Goal: Transaction & Acquisition: Subscribe to service/newsletter

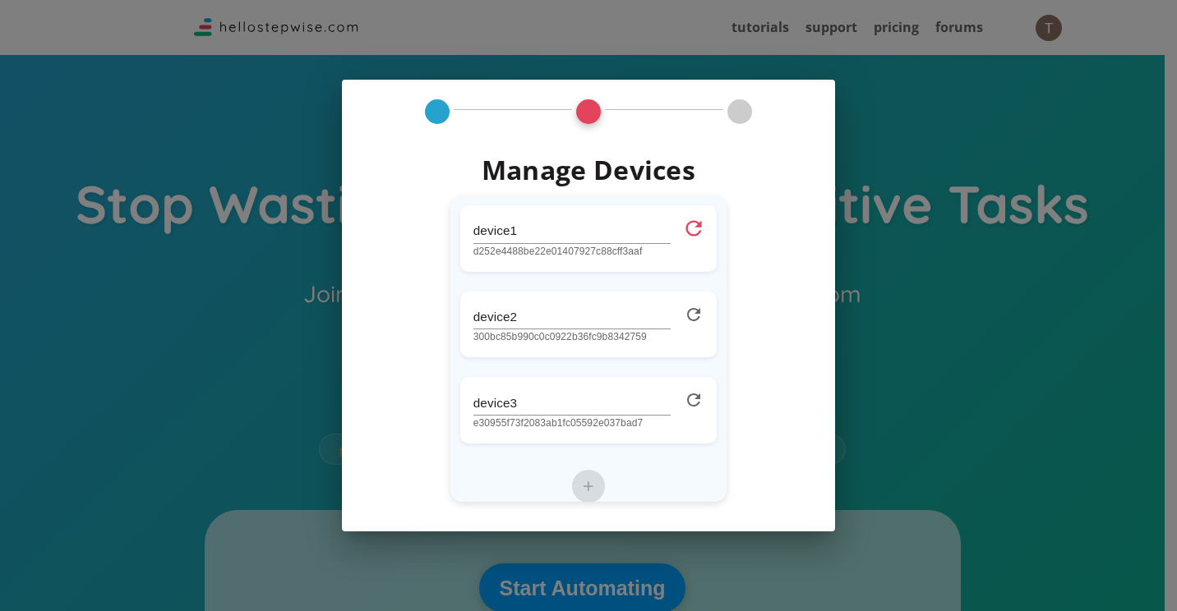
click at [682, 230] on icon at bounding box center [694, 228] width 24 height 24
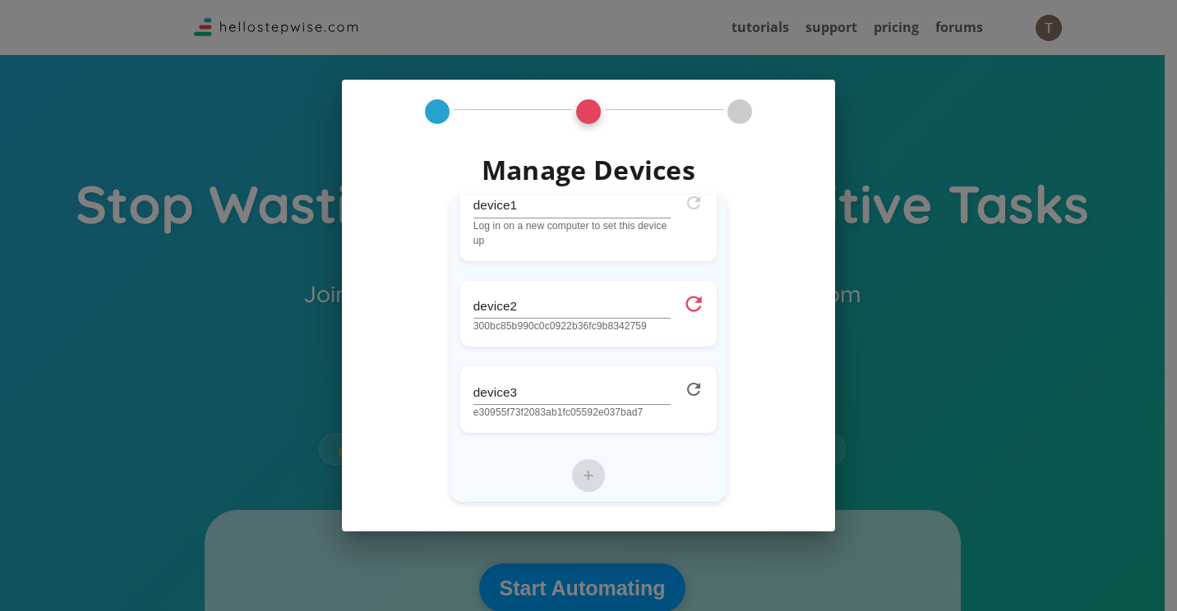
click at [686, 297] on icon at bounding box center [694, 304] width 16 height 16
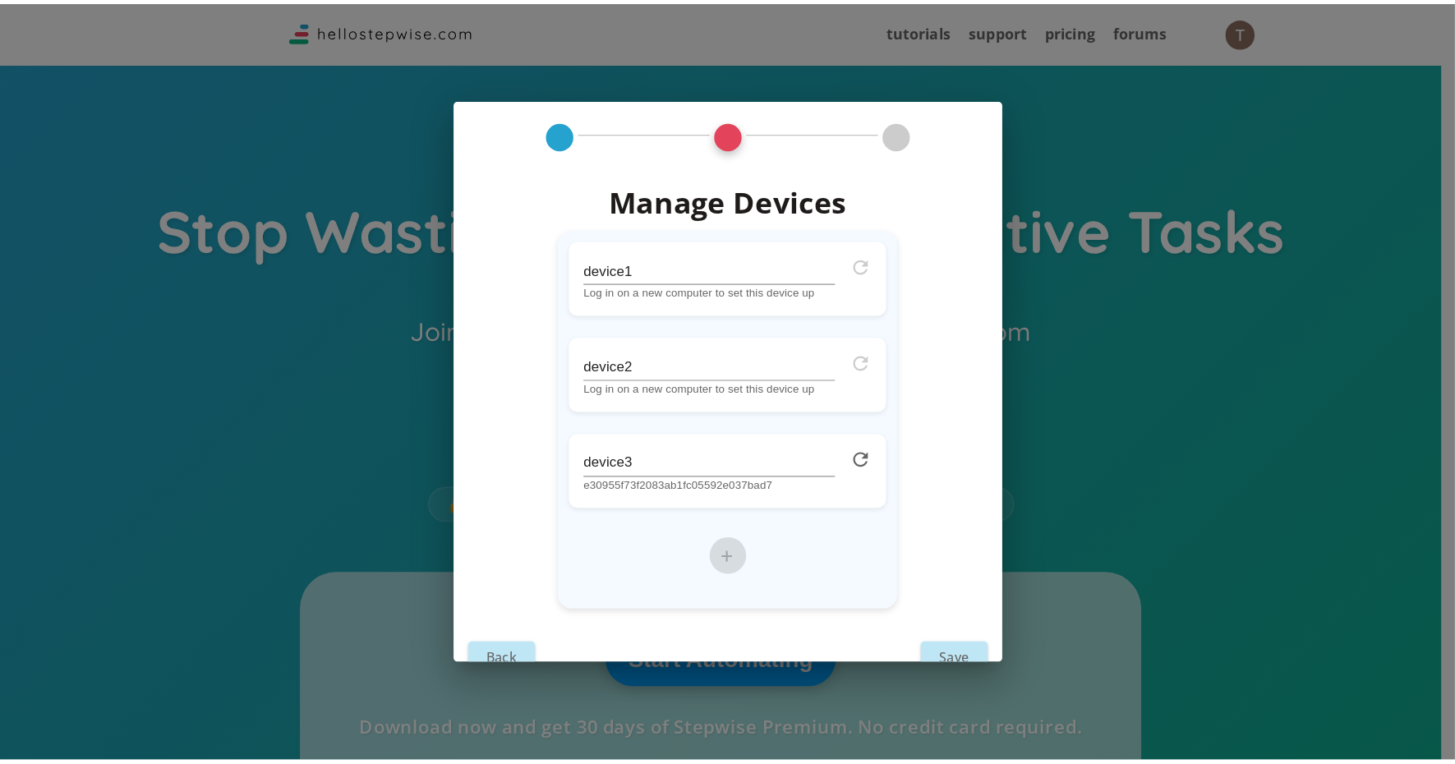
scroll to position [0, 0]
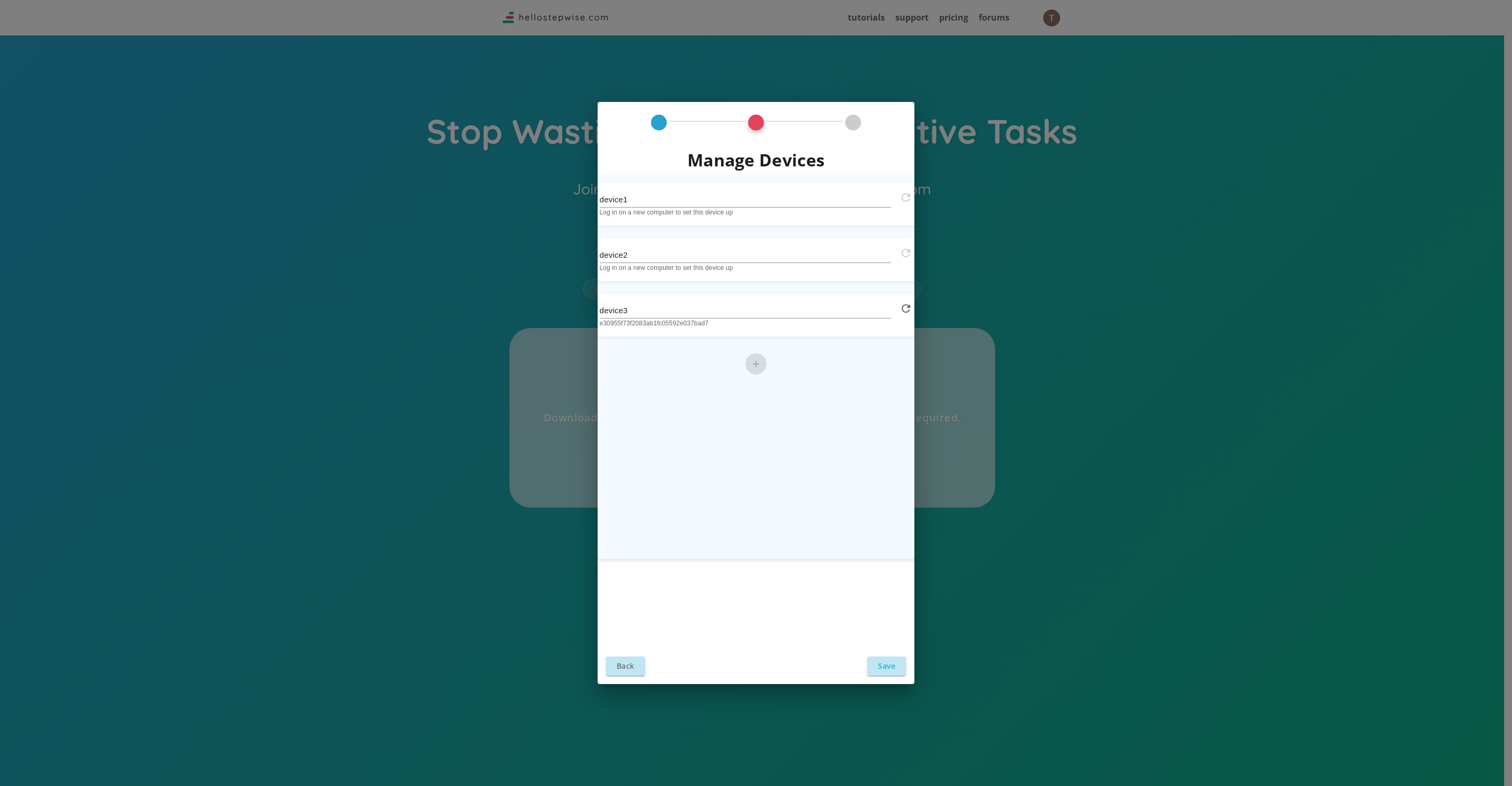
click at [747, 392] on button "Save" at bounding box center [887, 665] width 39 height 19
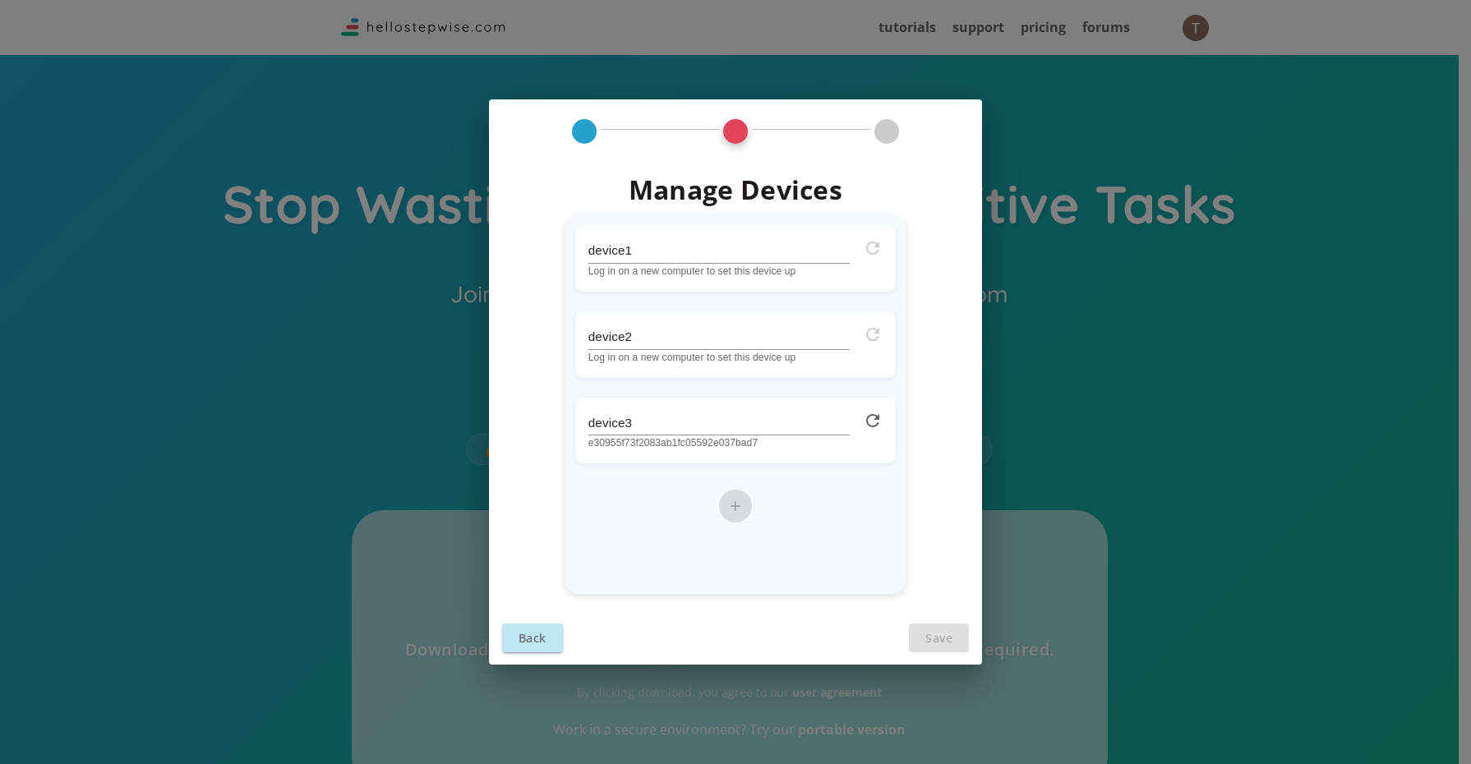
click at [1128, 272] on div "Manage Devices device1 Log in on a new computer to set this device up device2 L…" at bounding box center [735, 382] width 1471 height 764
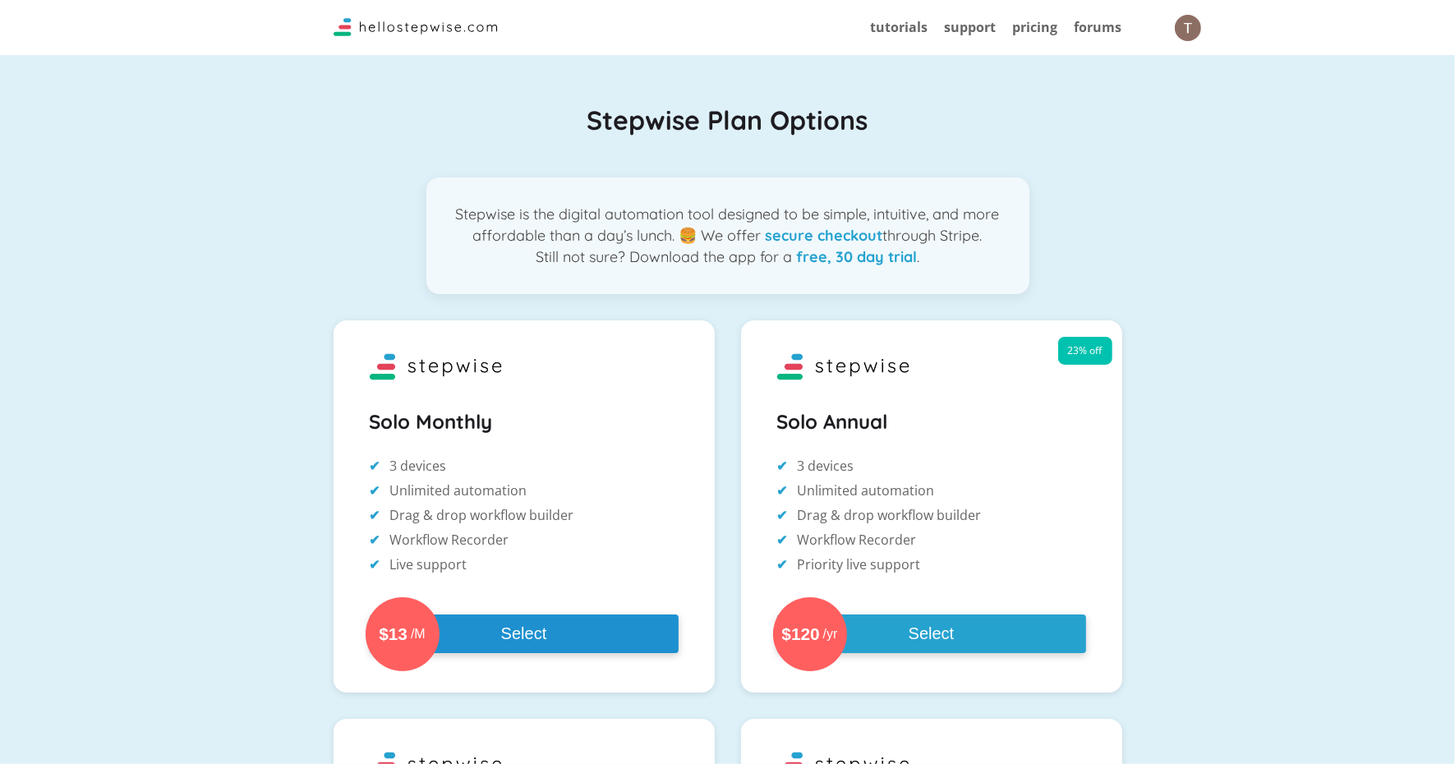
click at [537, 633] on button "$13 /M Select" at bounding box center [524, 634] width 309 height 39
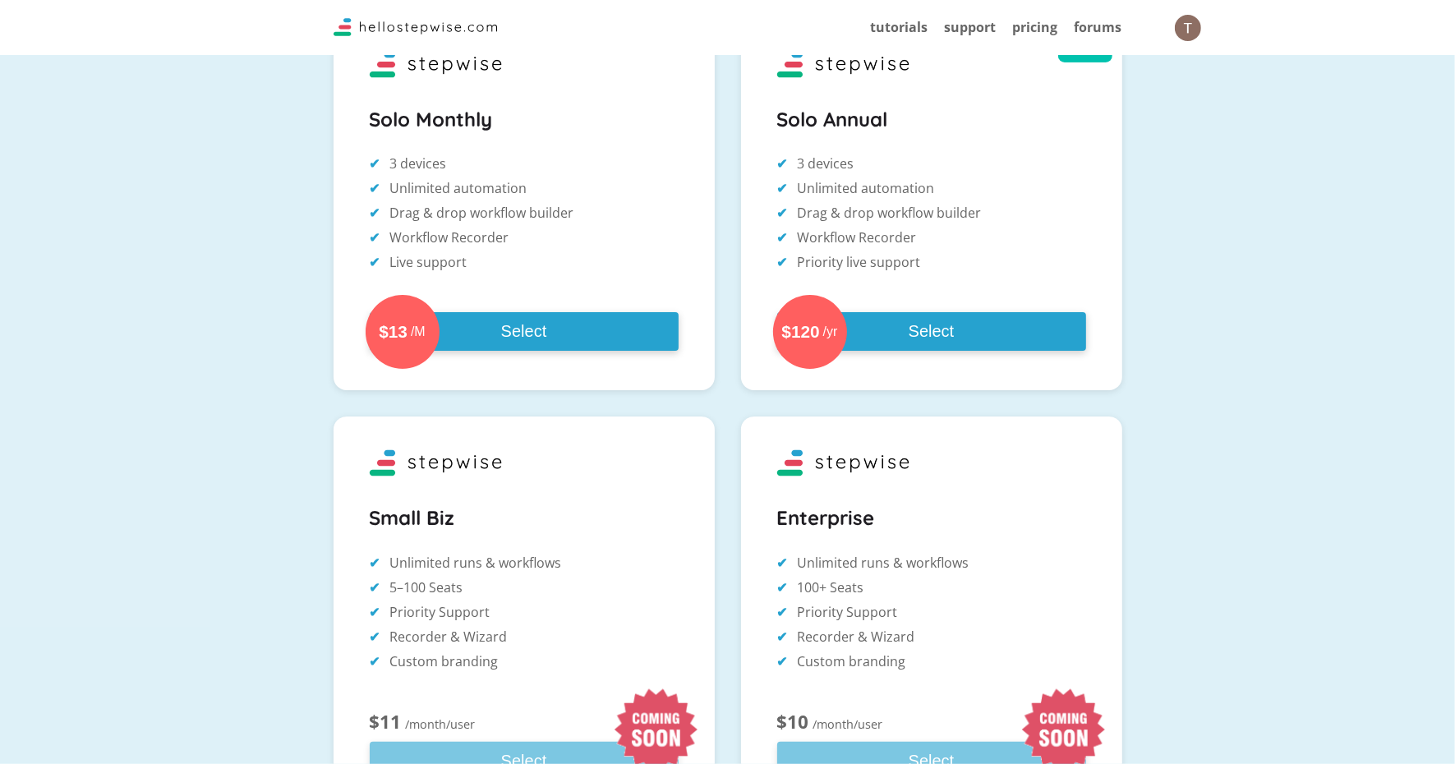
scroll to position [411, 0]
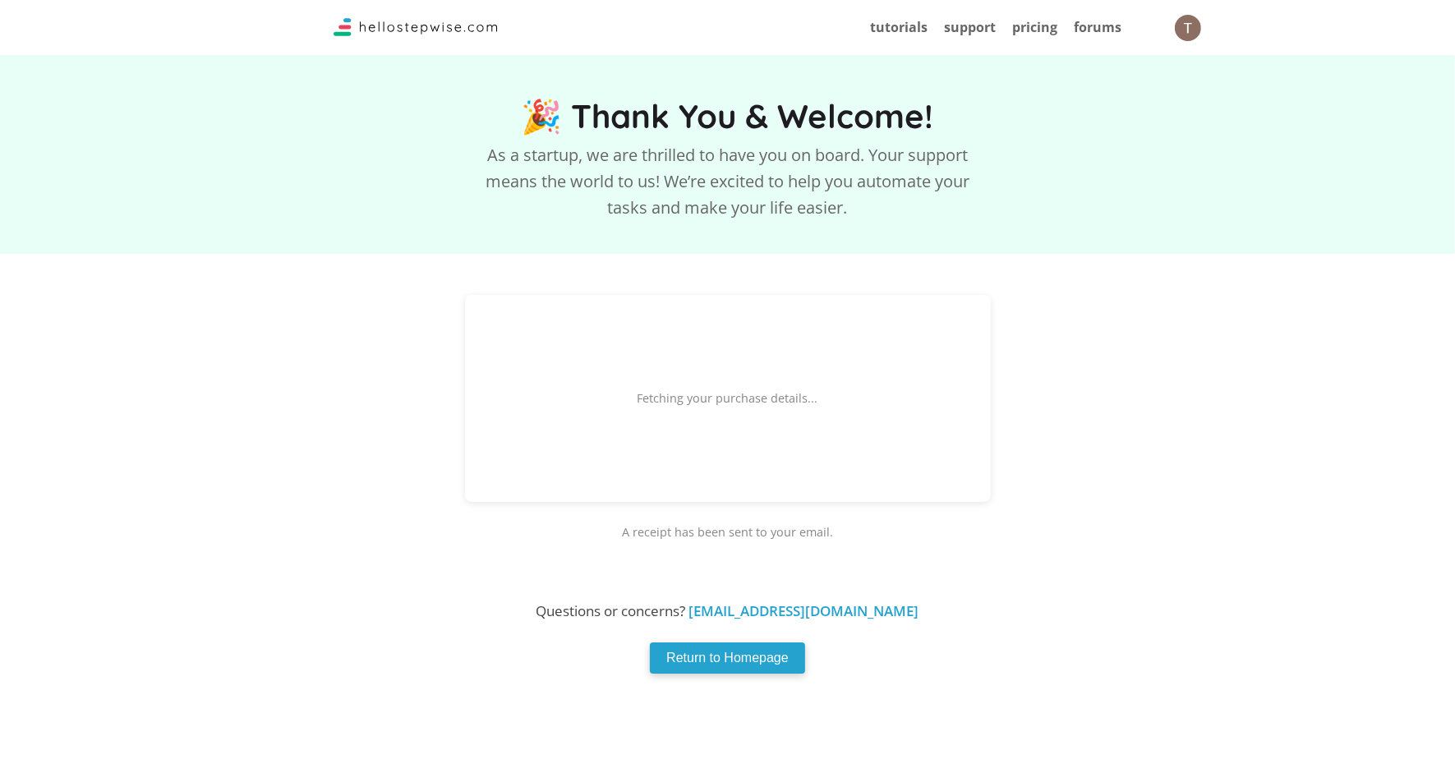
click at [757, 412] on div "Fetching your purchase details..." at bounding box center [728, 398] width 526 height 207
